Goal: Find specific page/section: Find specific page/section

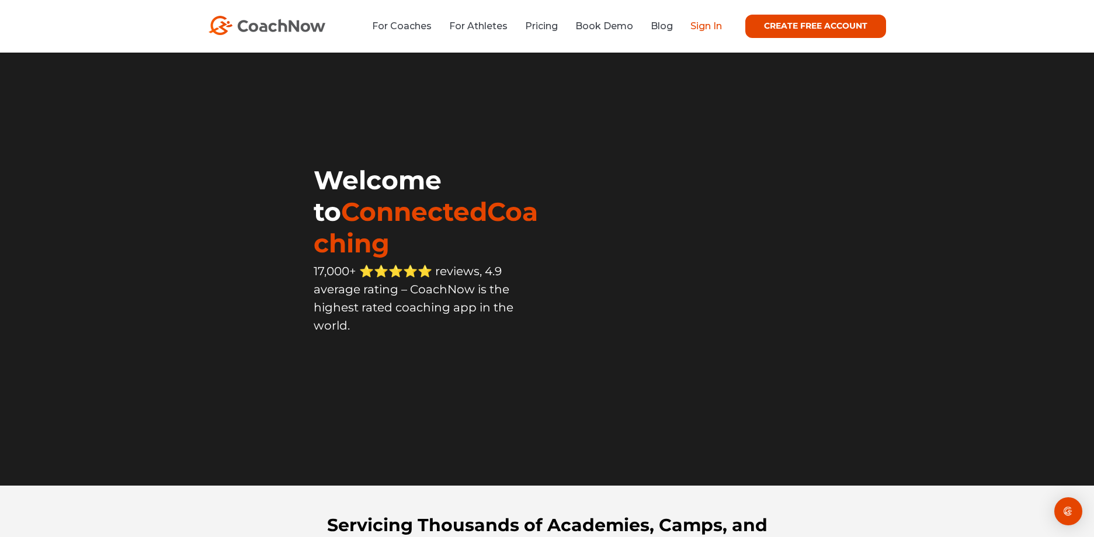
click at [702, 26] on link "Sign In" at bounding box center [707, 25] width 32 height 11
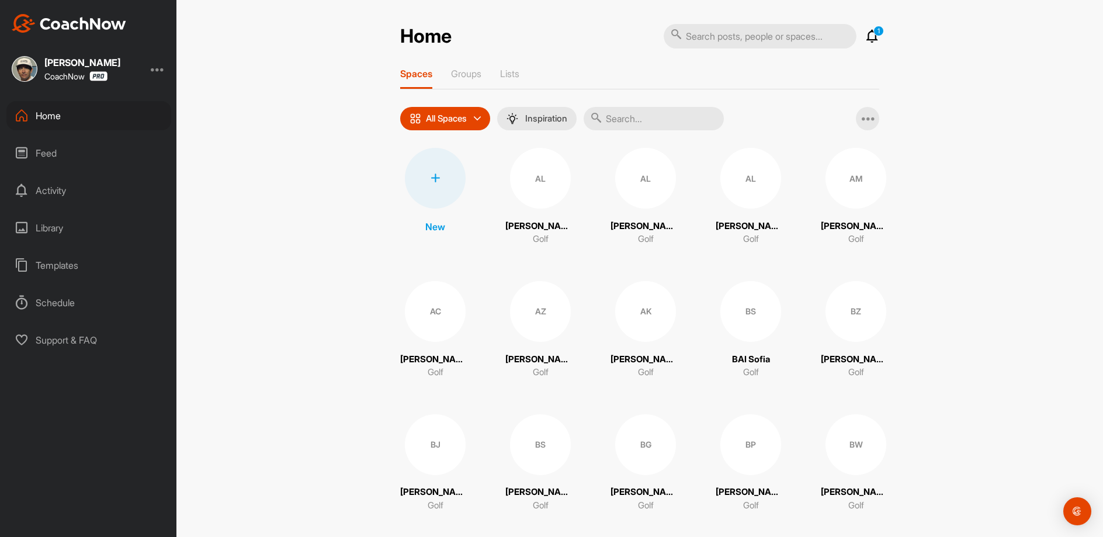
click at [654, 125] on input "text" at bounding box center [654, 118] width 140 height 23
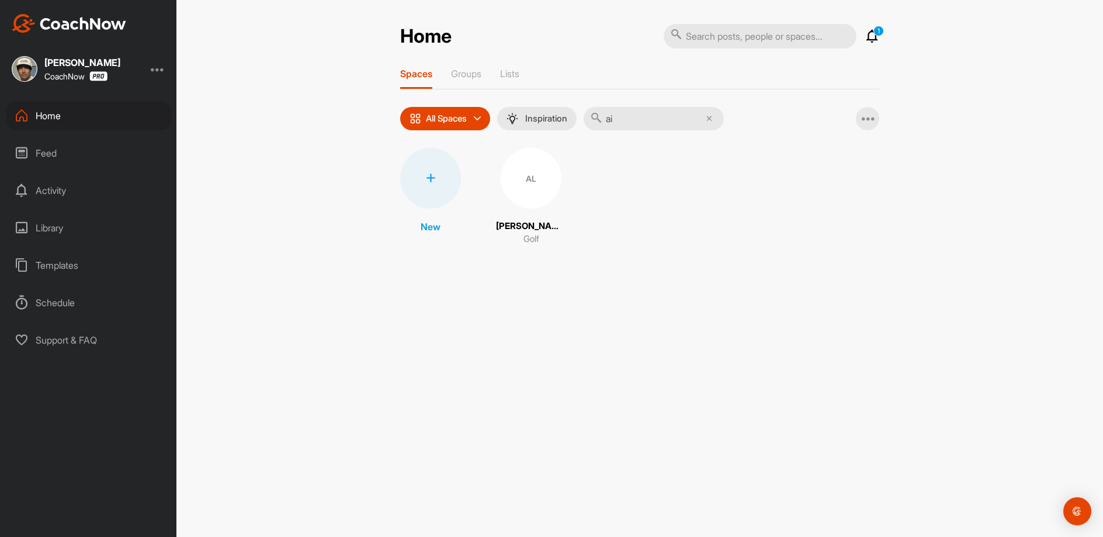
type input "a"
